Goal: Transaction & Acquisition: Purchase product/service

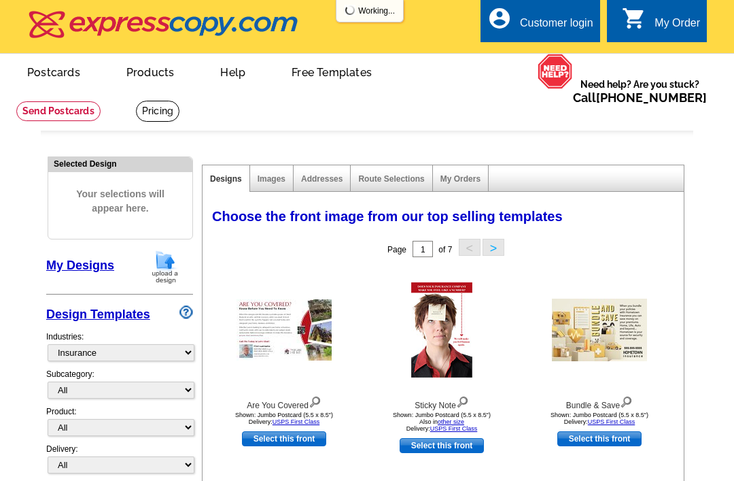
select select "768"
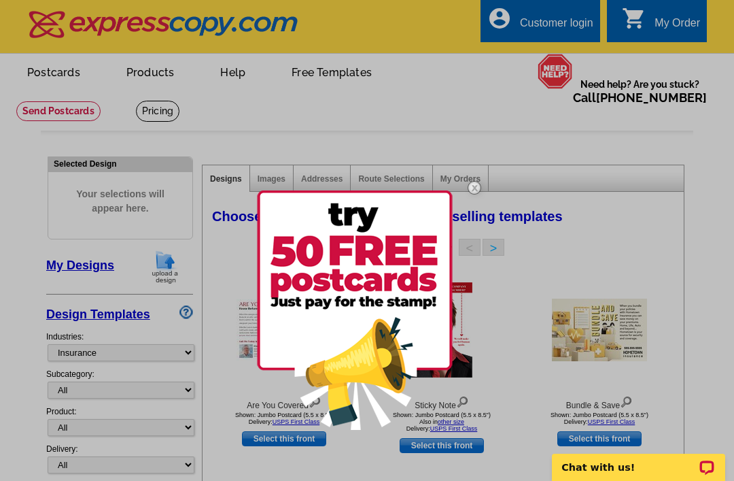
click at [337, 324] on img at bounding box center [355, 309] width 196 height 239
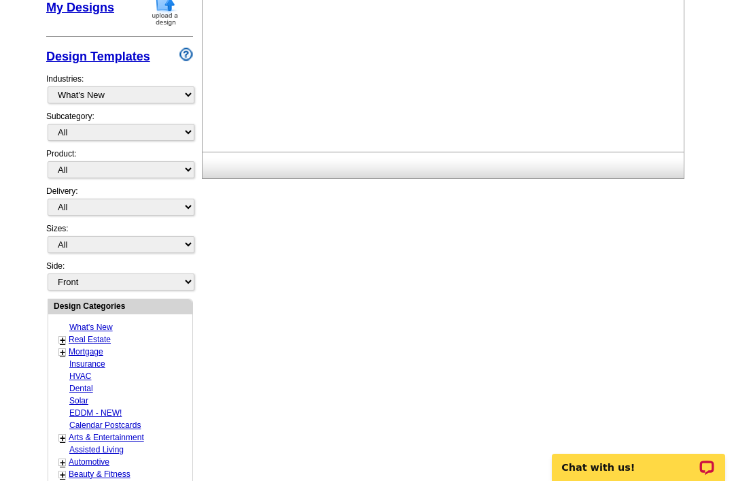
scroll to position [259, 0]
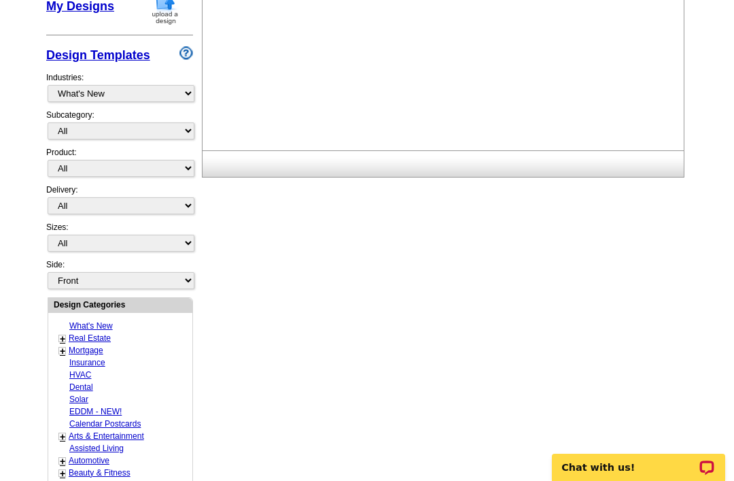
click at [63, 456] on link "+" at bounding box center [62, 461] width 5 height 11
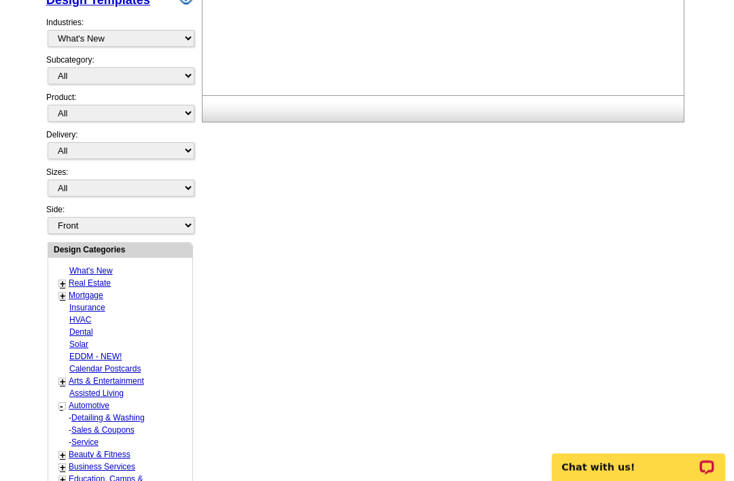
scroll to position [318, 0]
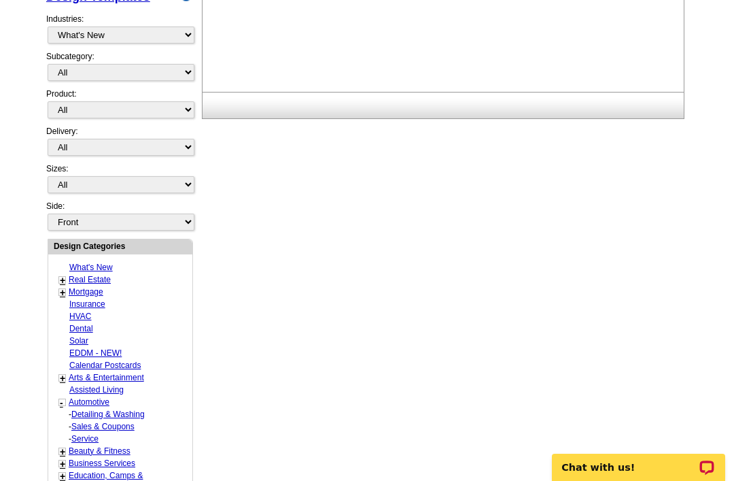
click at [93, 434] on link "Service" at bounding box center [84, 439] width 27 height 10
select select "712"
select select "714"
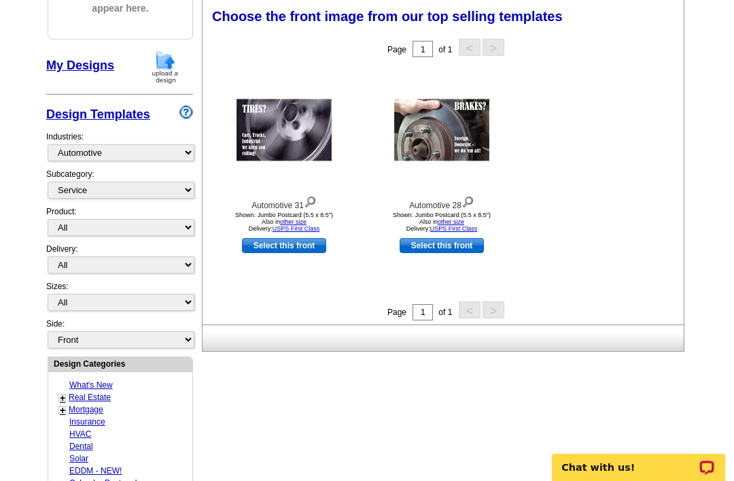
scroll to position [199, 0]
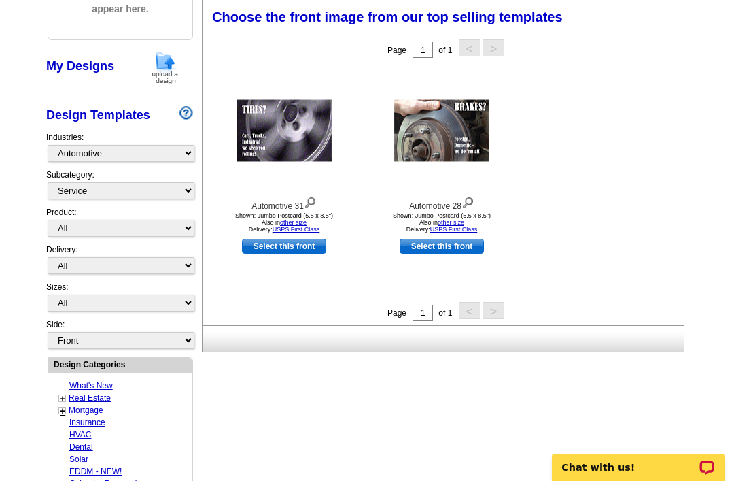
click at [82, 418] on link "Insurance" at bounding box center [87, 423] width 36 height 10
select select "768"
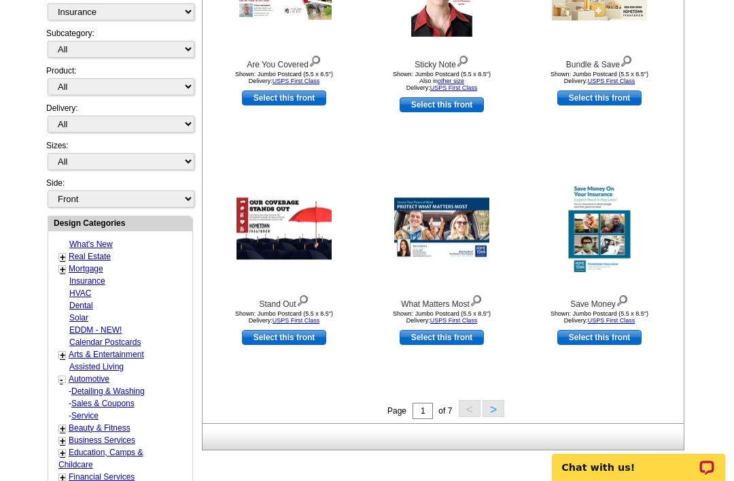
scroll to position [352, 0]
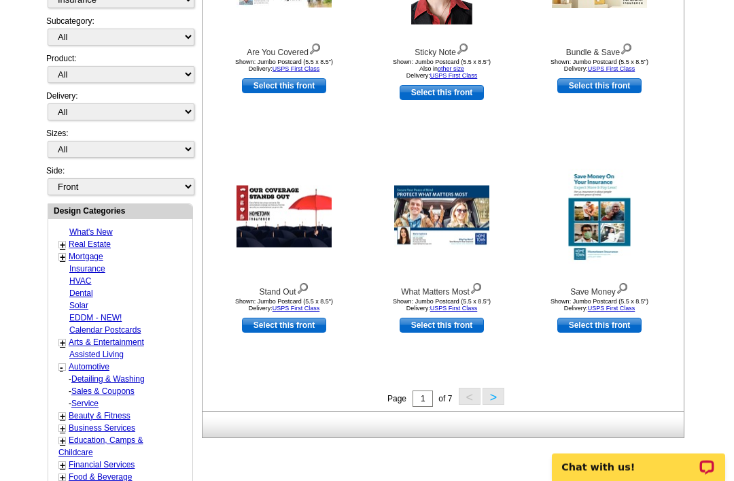
click at [503, 391] on button ">" at bounding box center [494, 396] width 22 height 17
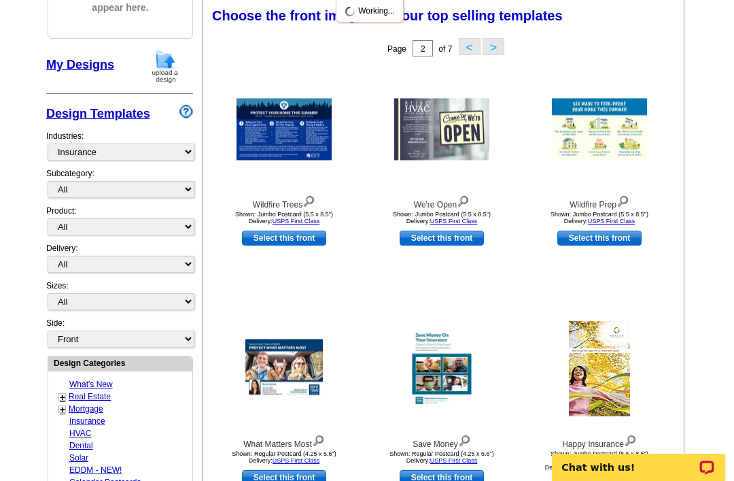
scroll to position [199, 0]
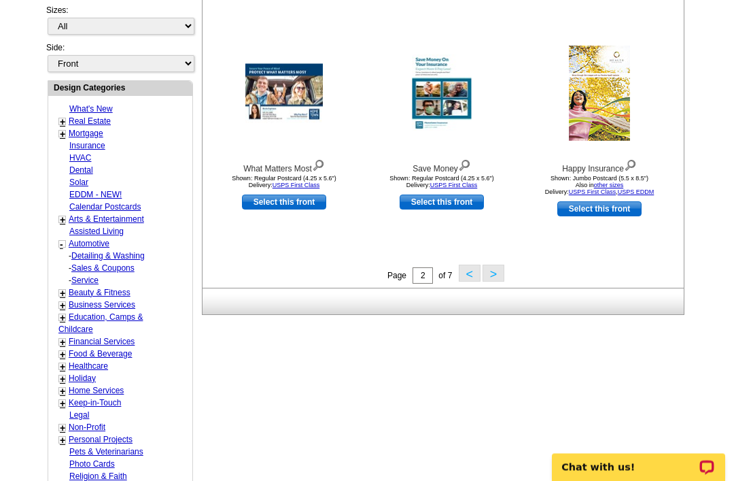
click at [497, 277] on button ">" at bounding box center [494, 273] width 22 height 17
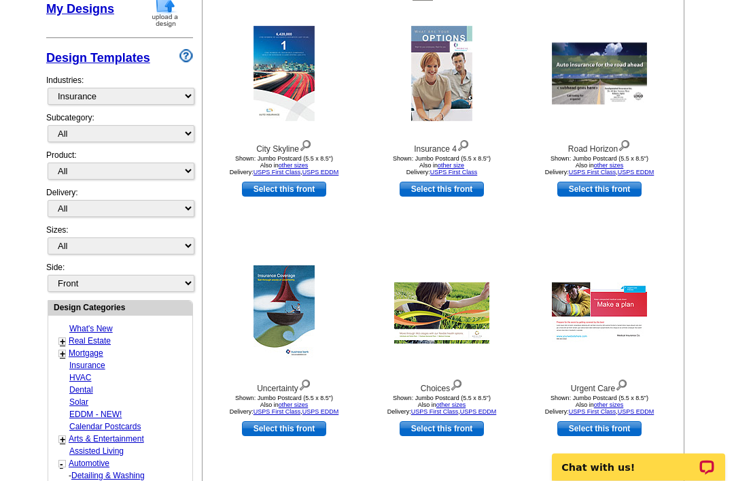
scroll to position [256, 0]
click at [275, 327] on img at bounding box center [284, 312] width 61 height 95
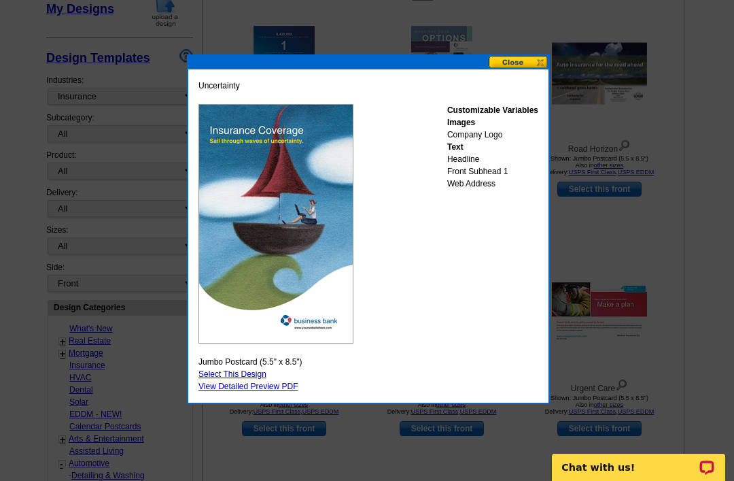
click at [244, 372] on link "Select This Design" at bounding box center [233, 374] width 68 height 10
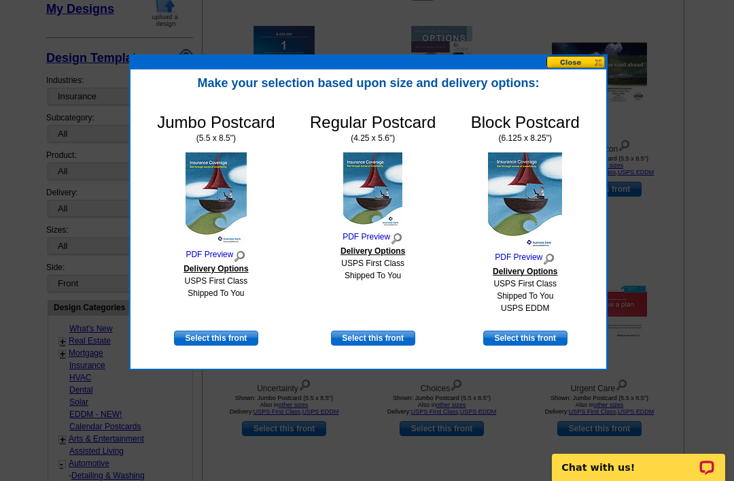
click at [384, 341] on link "Select this front" at bounding box center [373, 338] width 84 height 15
select select "1"
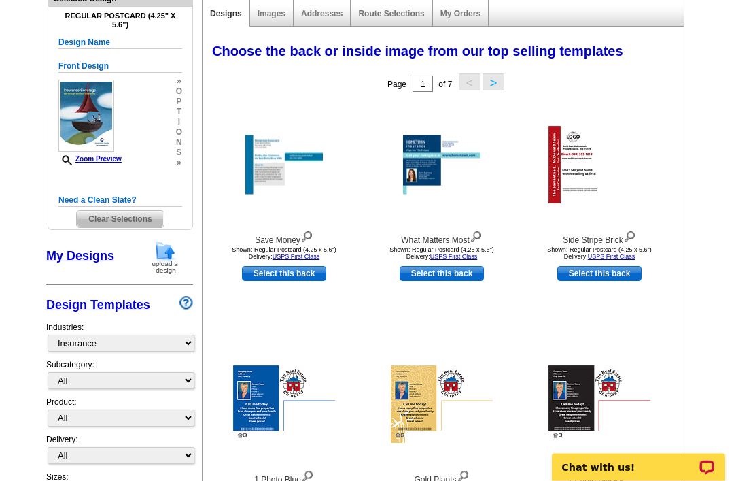
scroll to position [164, 0]
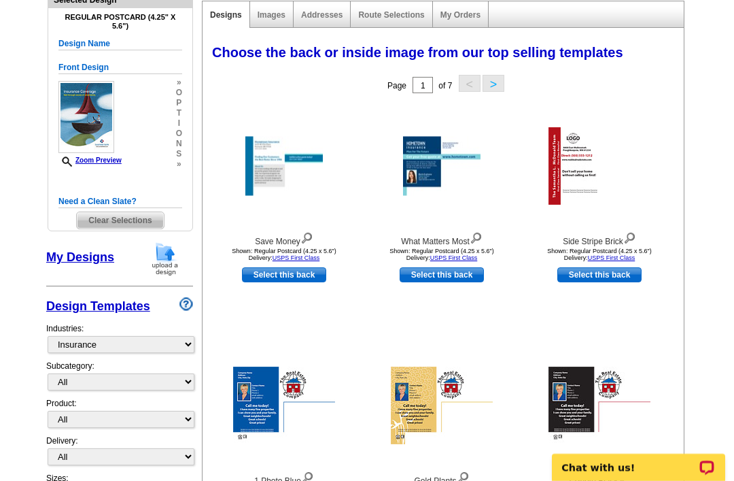
click at [285, 247] on div "Save Money" at bounding box center [284, 238] width 150 height 18
click at [284, 273] on link "Select this back" at bounding box center [284, 274] width 84 height 15
select select "front"
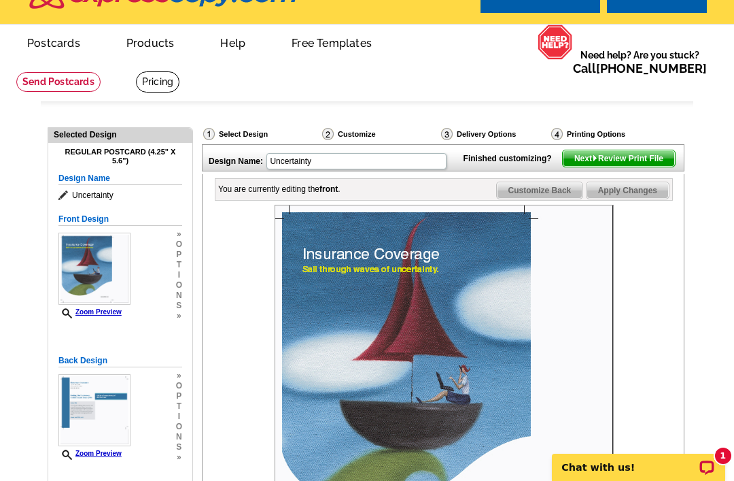
scroll to position [30, 0]
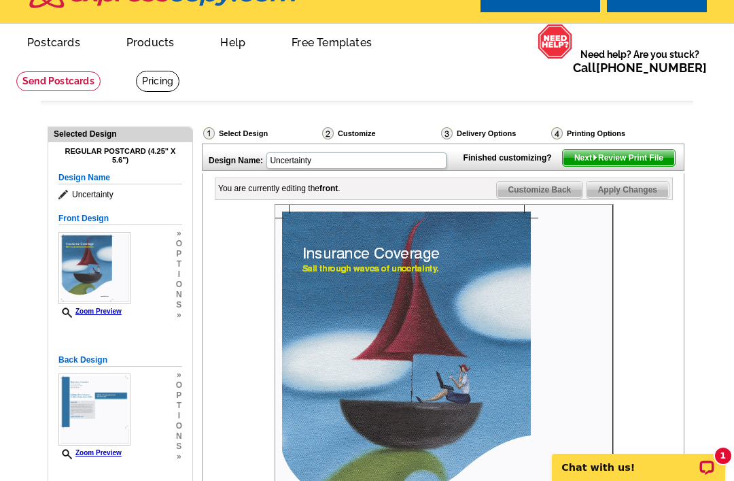
click at [558, 198] on span "Customize Back" at bounding box center [540, 190] width 86 height 16
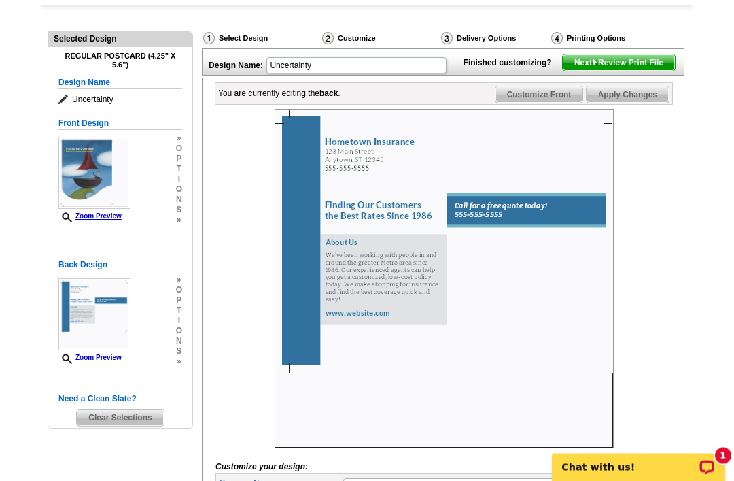
scroll to position [128, 0]
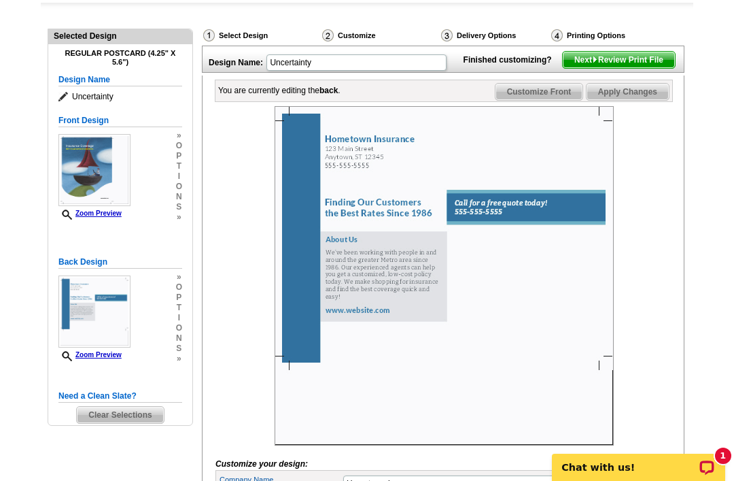
click at [478, 234] on img at bounding box center [444, 275] width 339 height 339
click at [507, 234] on img at bounding box center [444, 275] width 339 height 339
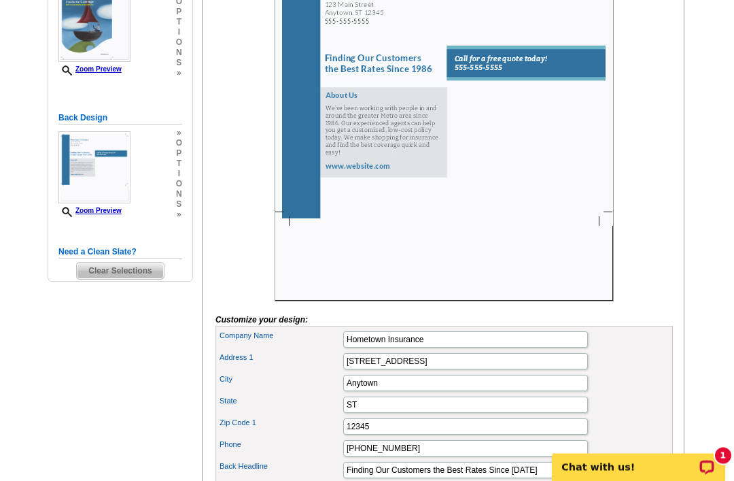
scroll to position [282, 0]
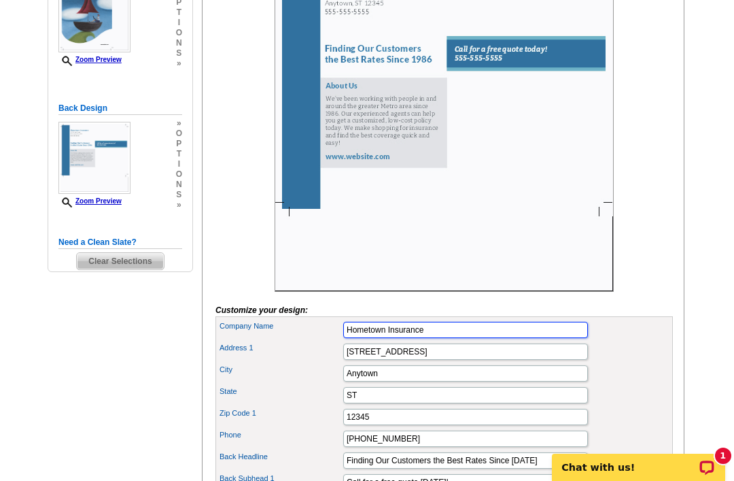
click at [460, 338] on input "Hometown Insurance" at bounding box center [465, 330] width 245 height 16
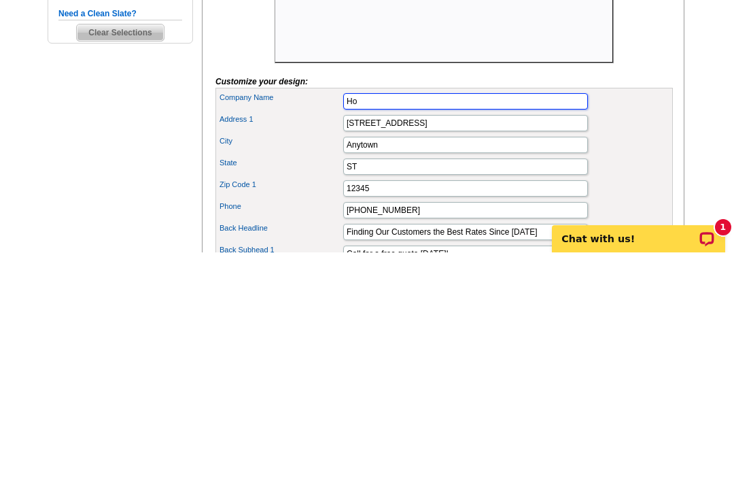
type input "H"
type input "MGM Business Service LLC"
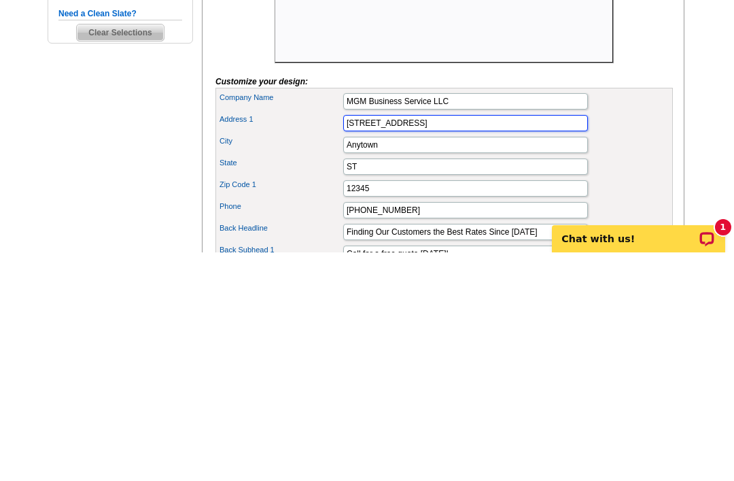
click at [463, 343] on input "123 Main Street" at bounding box center [465, 351] width 245 height 16
type input "1"
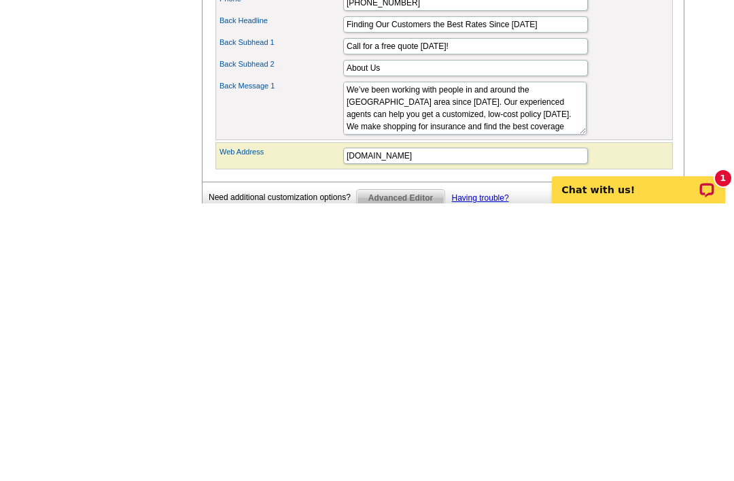
scroll to position [441, 0]
click at [449, 424] on input "www.website.com" at bounding box center [465, 432] width 245 height 16
type input "www.mgmbusinessservice.com"
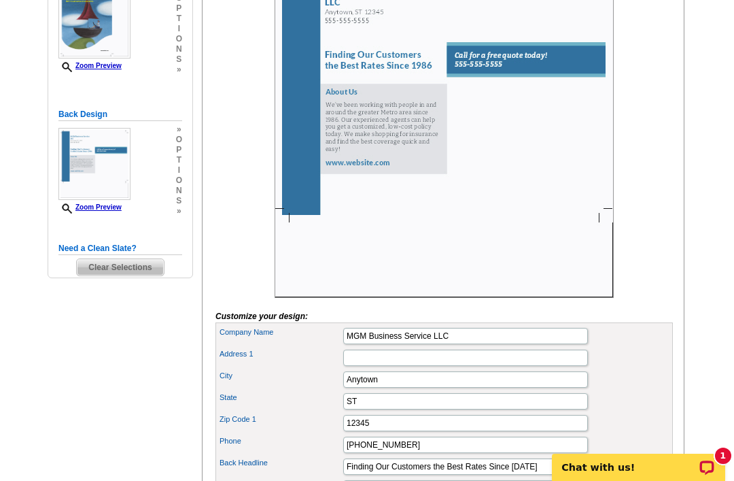
scroll to position [271, 0]
